Goal: Book appointment/travel/reservation

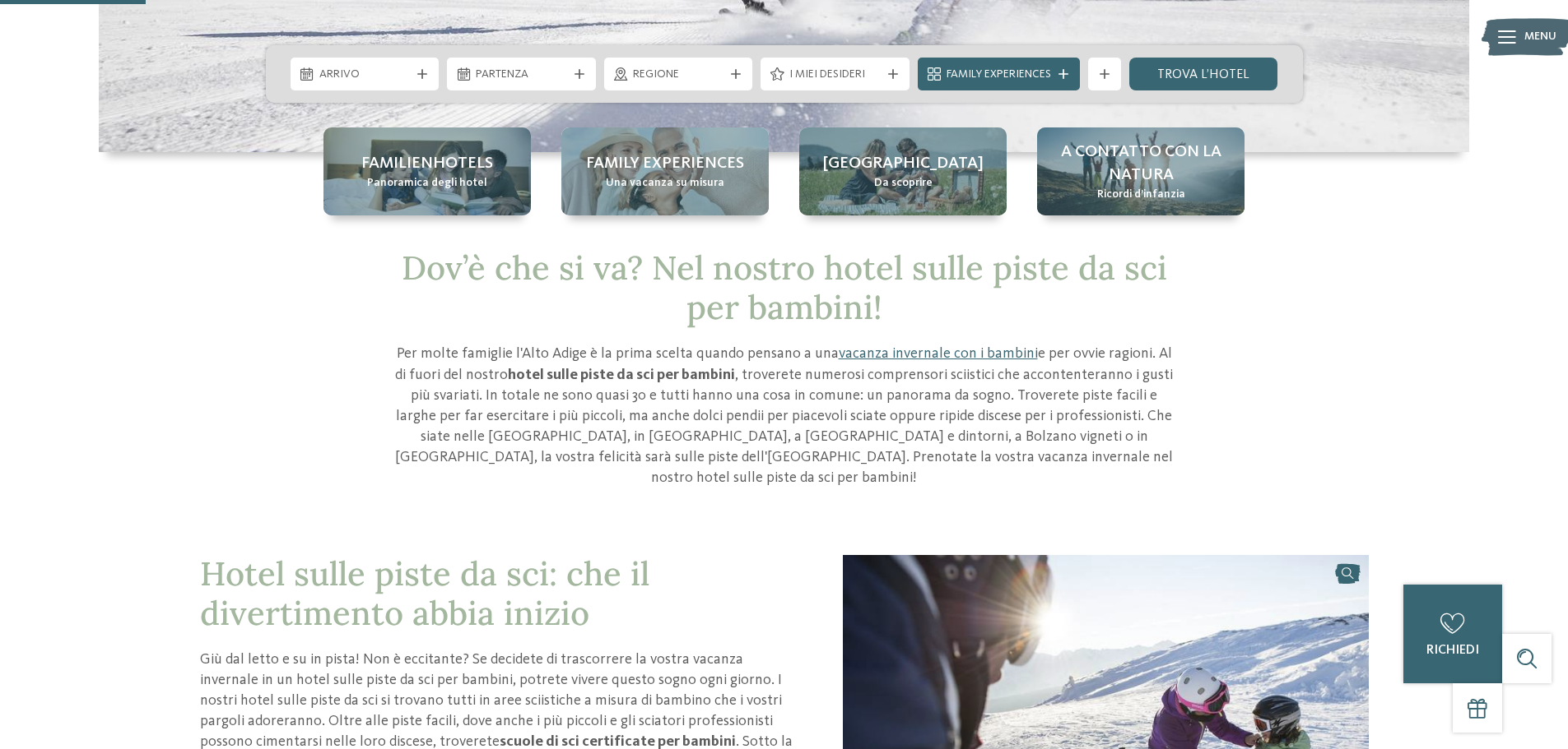
scroll to position [412, 0]
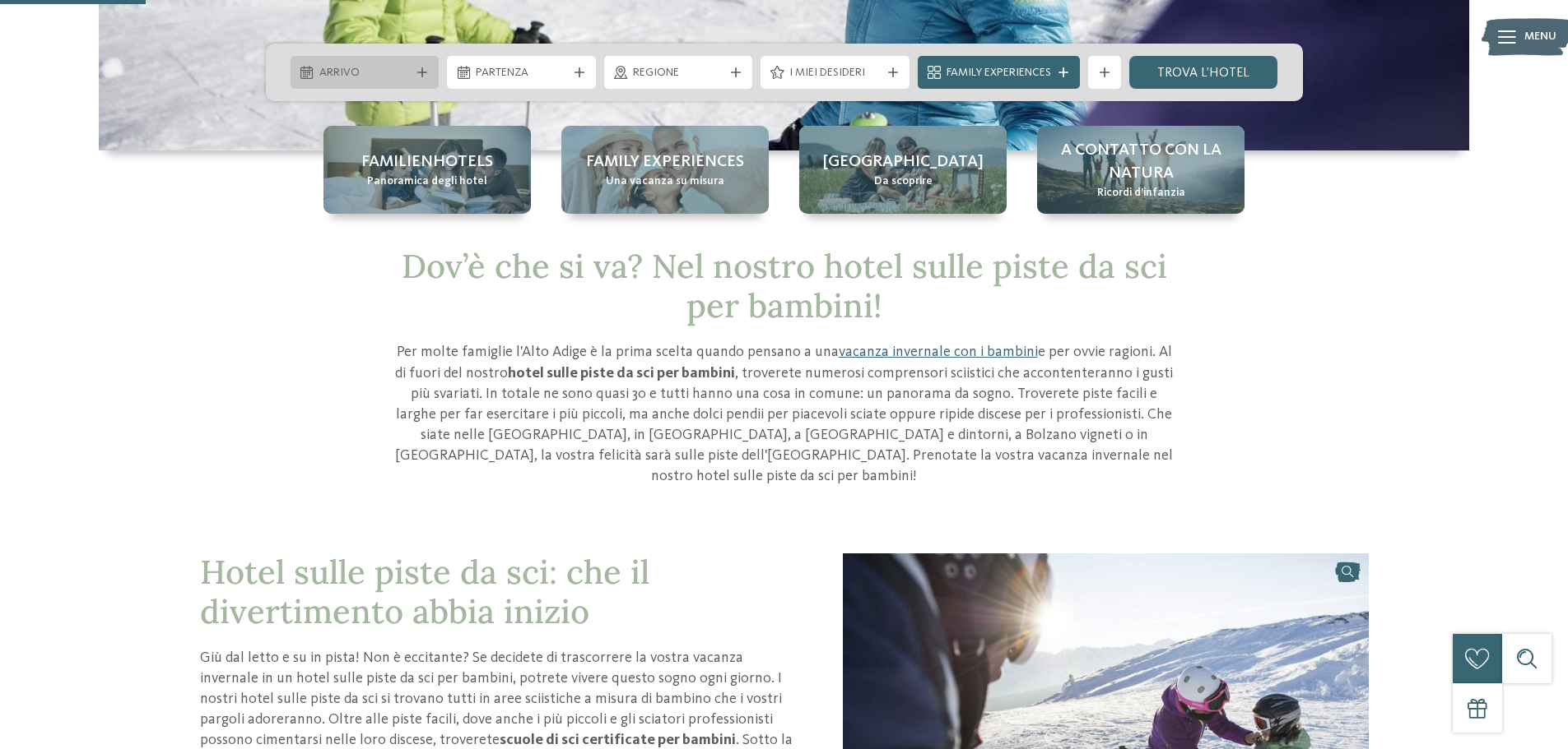
click at [356, 73] on span "Arrivo" at bounding box center [365, 73] width 91 height 17
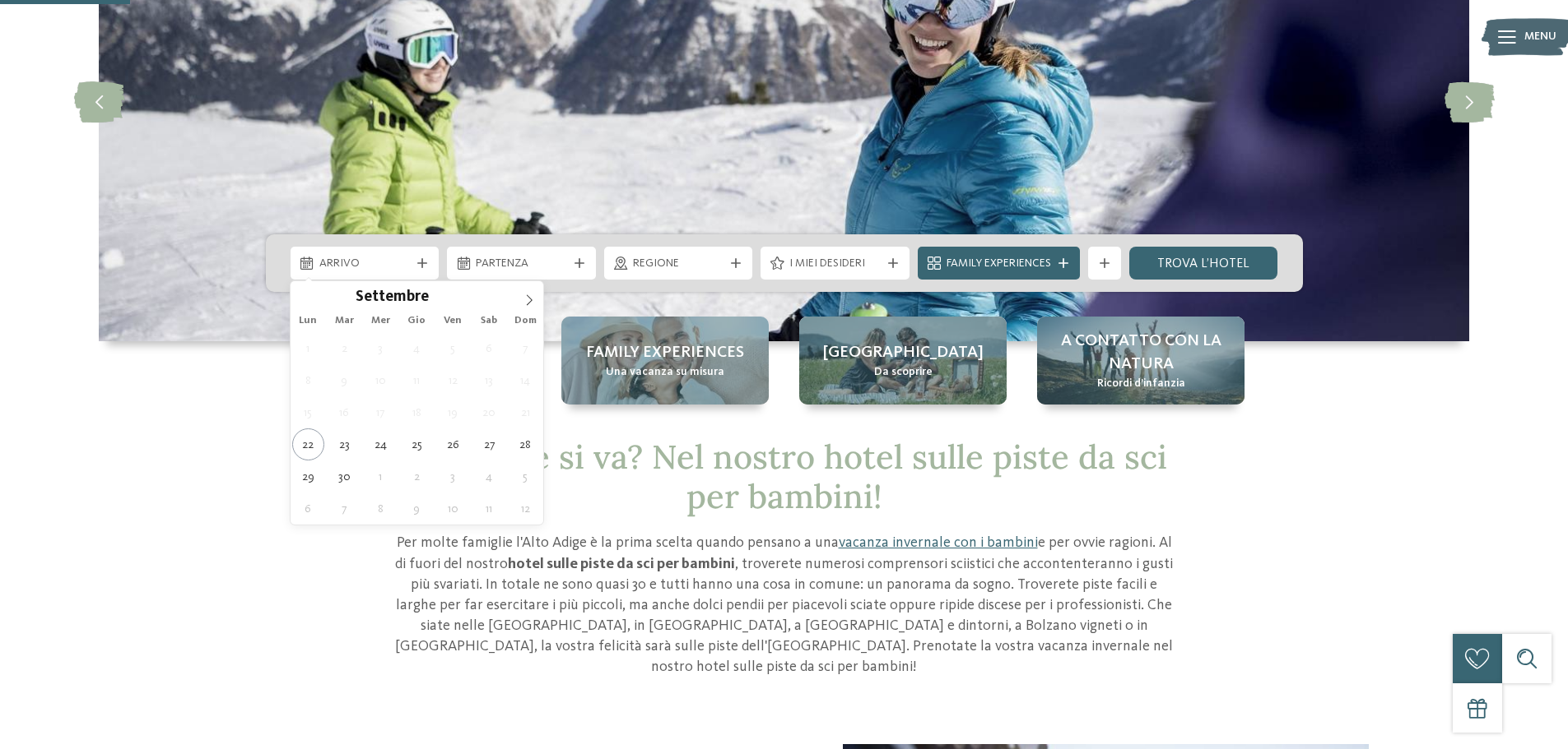
scroll to position [164, 0]
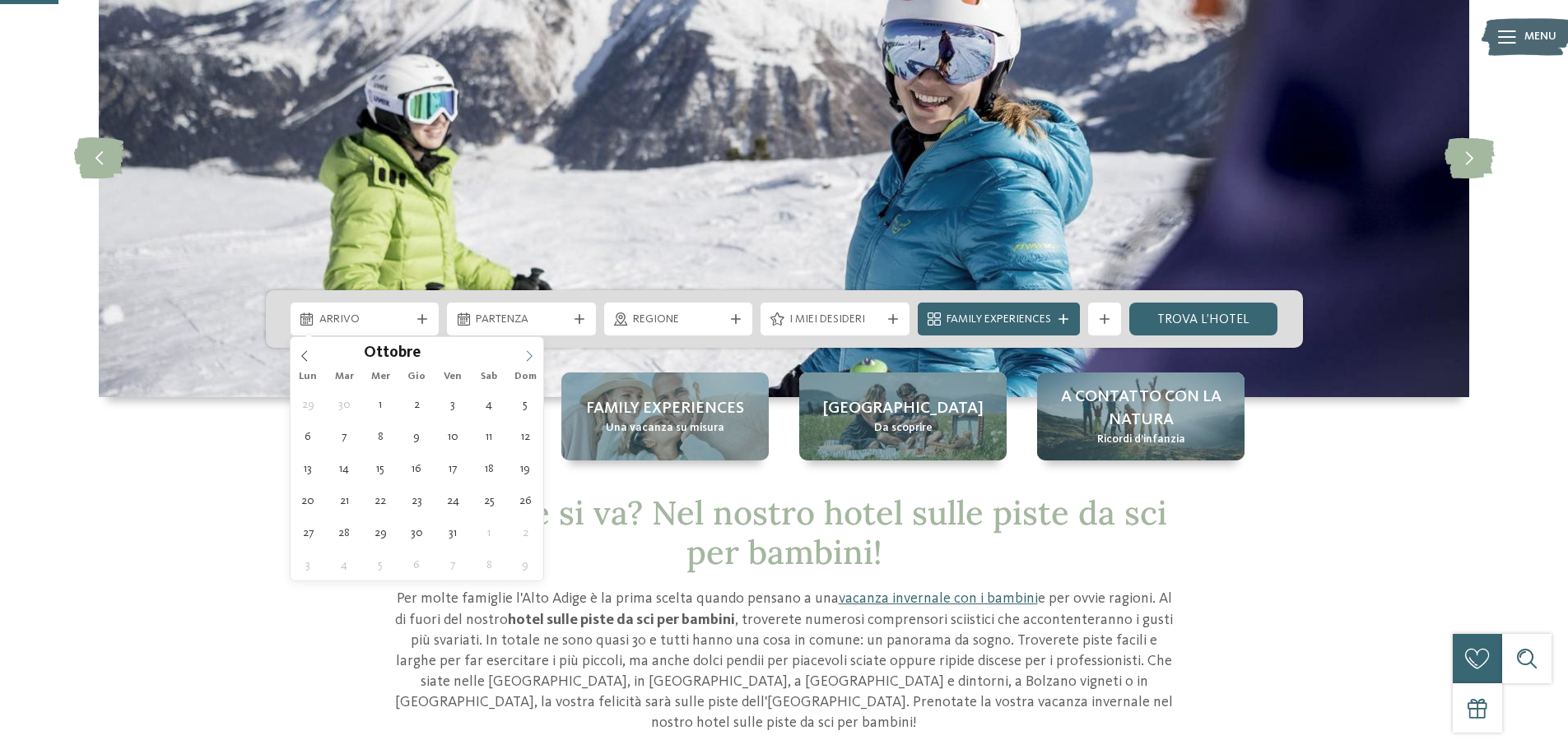
click at [526, 348] on span at bounding box center [529, 351] width 28 height 28
click at [526, 350] on icon at bounding box center [528, 356] width 11 height 11
type div "[DATE]"
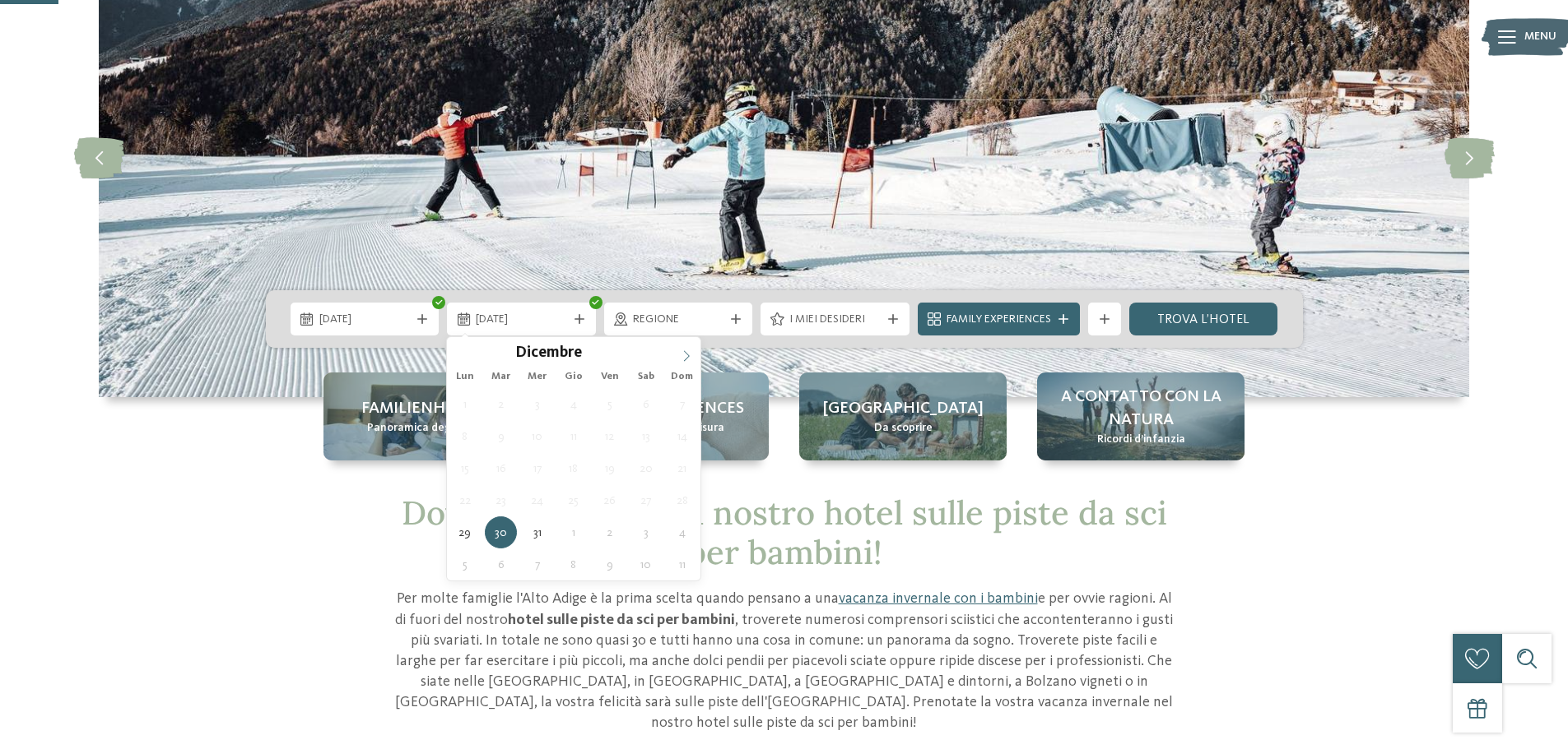
type input "****"
click at [689, 355] on icon at bounding box center [686, 356] width 11 height 11
type div "[DATE]"
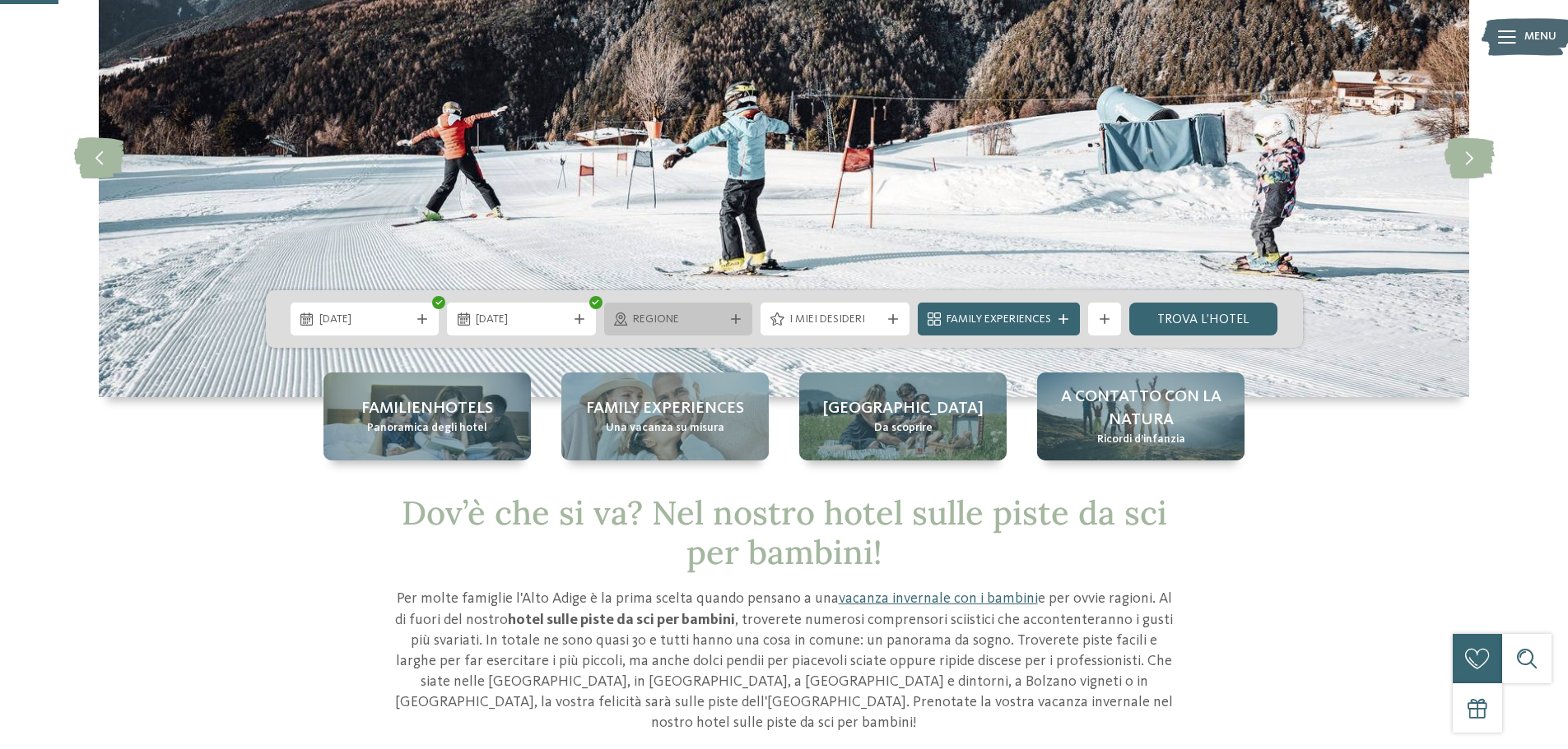
click at [703, 319] on span "Regione" at bounding box center [679, 320] width 91 height 17
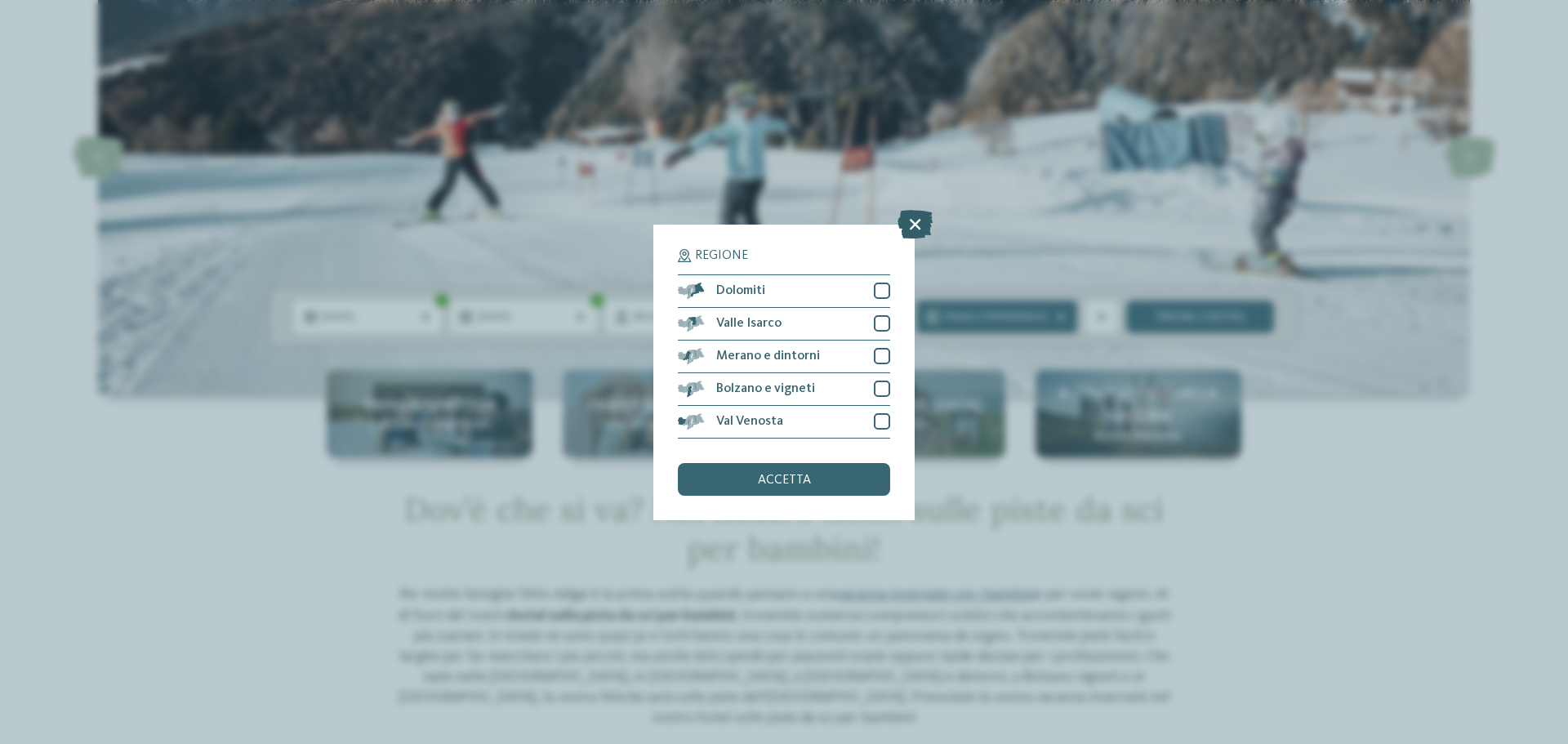
click at [913, 222] on icon at bounding box center [915, 223] width 35 height 29
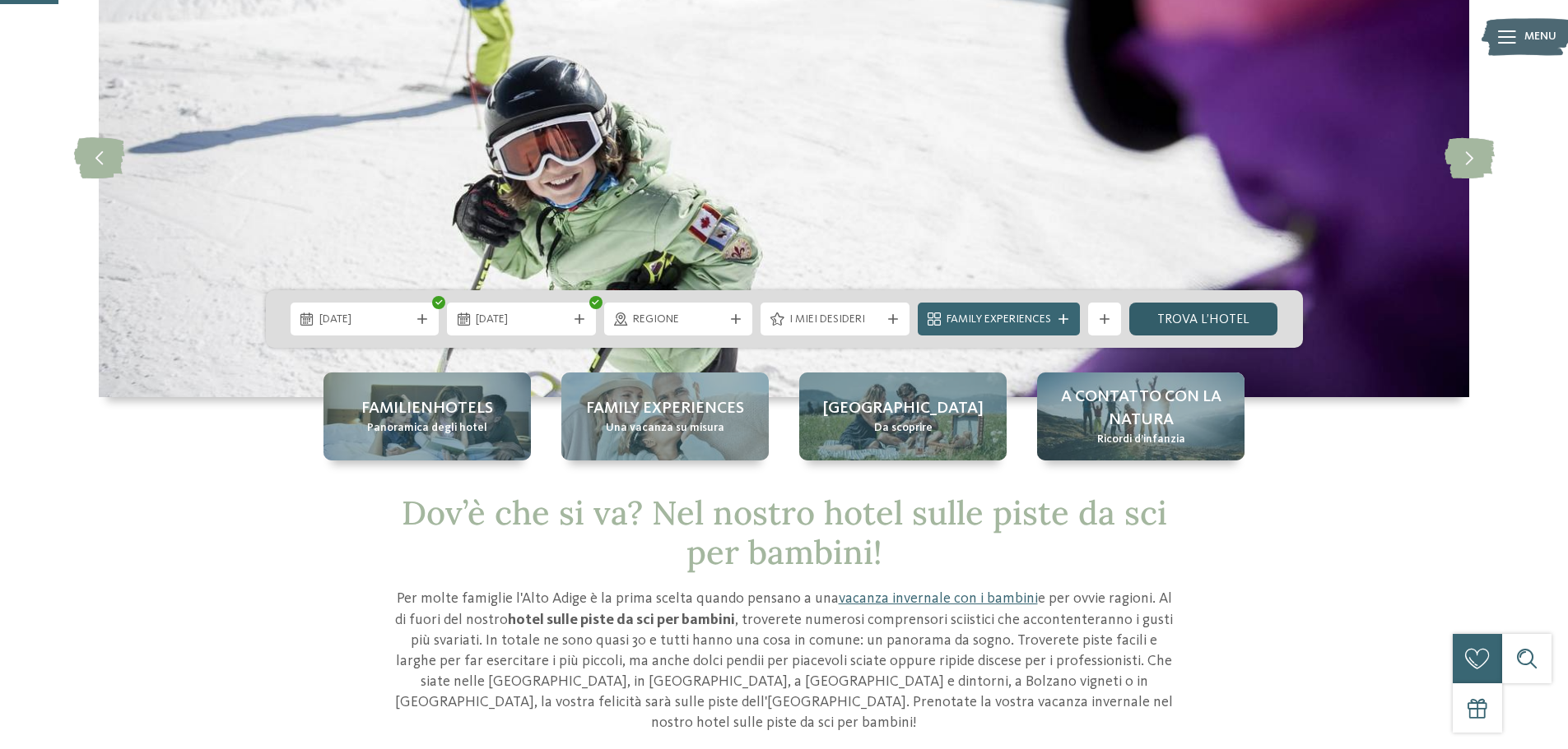
click at [1172, 320] on link "trova l’hotel" at bounding box center [1203, 319] width 149 height 33
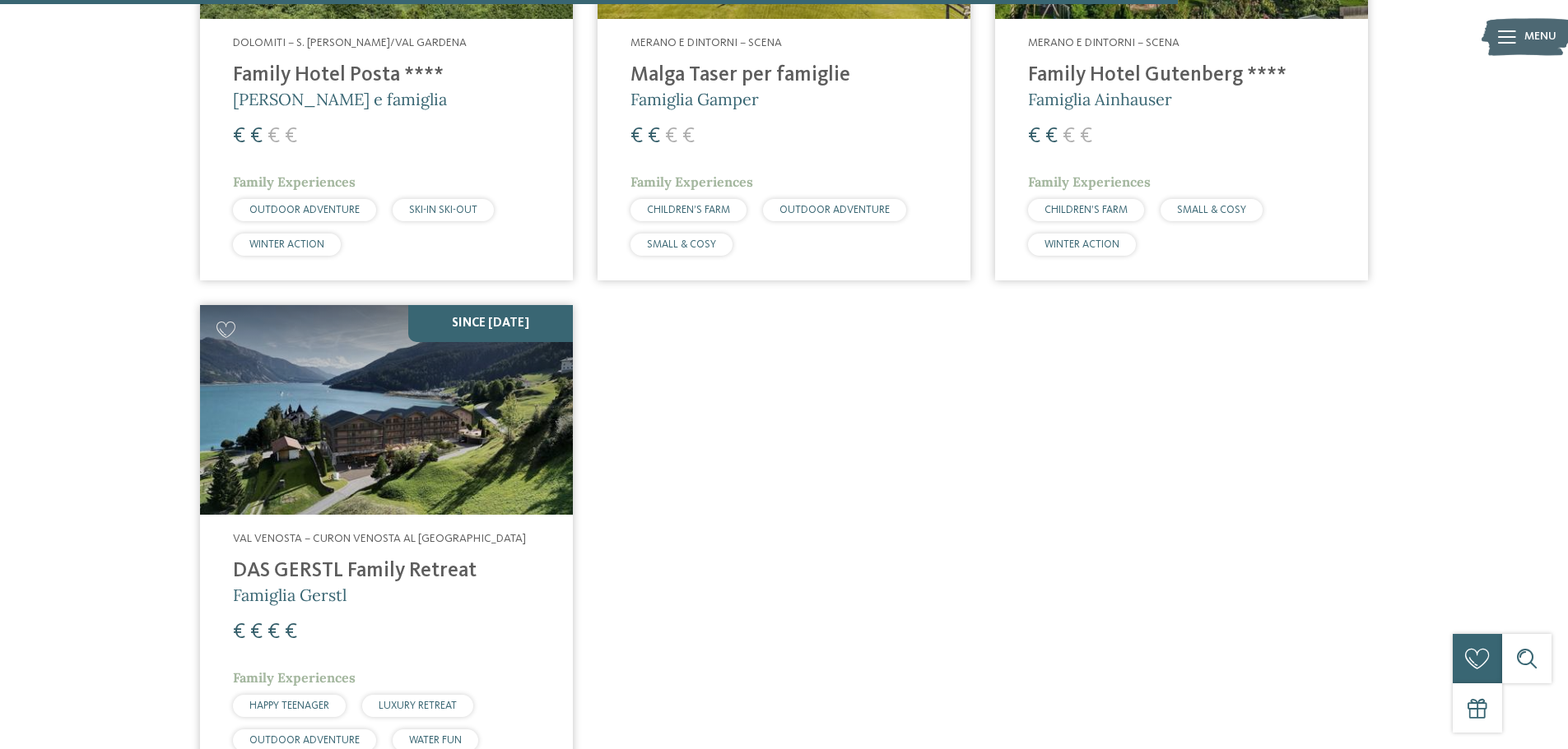
scroll to position [3092, 0]
